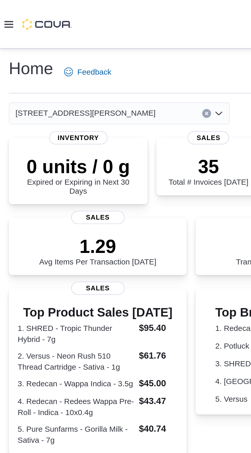
click at [6, 13] on icon at bounding box center [4, 11] width 4 height 4
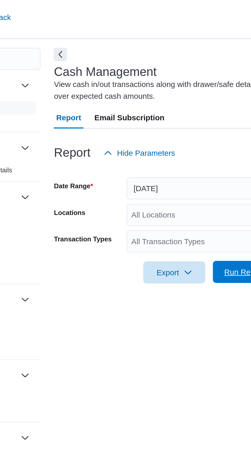
click at [159, 153] on span "Run Report" at bounding box center [166, 151] width 18 height 5
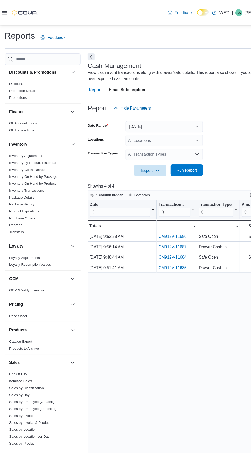
scroll to position [125, 0]
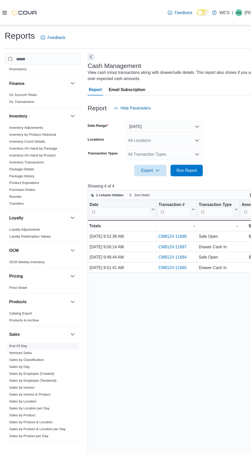
click at [14, 309] on link "End Of Day" at bounding box center [16, 308] width 16 height 4
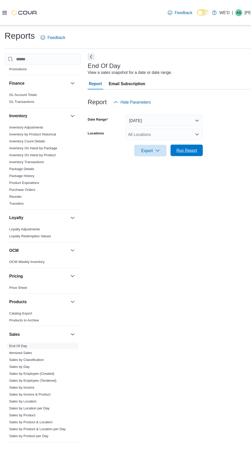
click at [163, 136] on span "Run Report" at bounding box center [166, 133] width 18 height 5
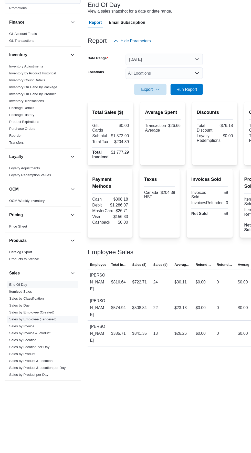
click at [33, 340] on link "Sales by Employee (Tendered)" at bounding box center [29, 339] width 42 height 4
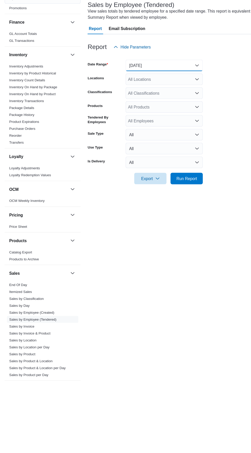
click at [125, 116] on button "[DATE]" at bounding box center [146, 112] width 69 height 10
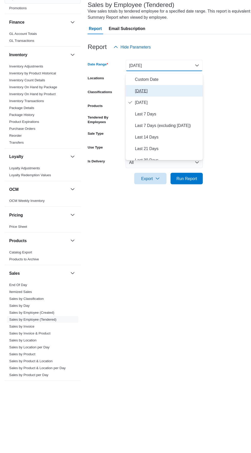
click at [116, 135] on icon "Select listbox" at bounding box center [116, 135] width 4 height 4
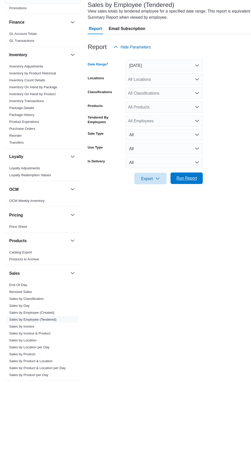
click at [161, 215] on span "Run Report" at bounding box center [166, 212] width 18 height 5
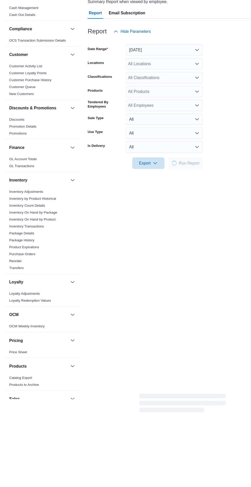
scroll to position [17, 0]
